Goal: Check status

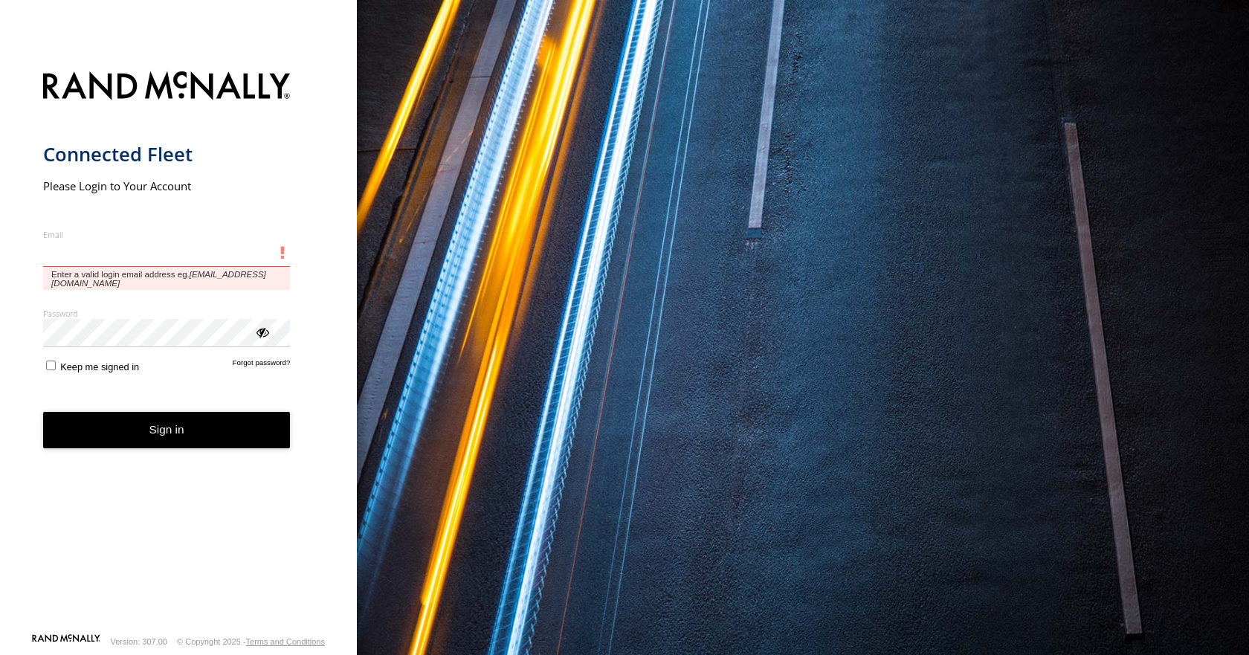
type input "**********"
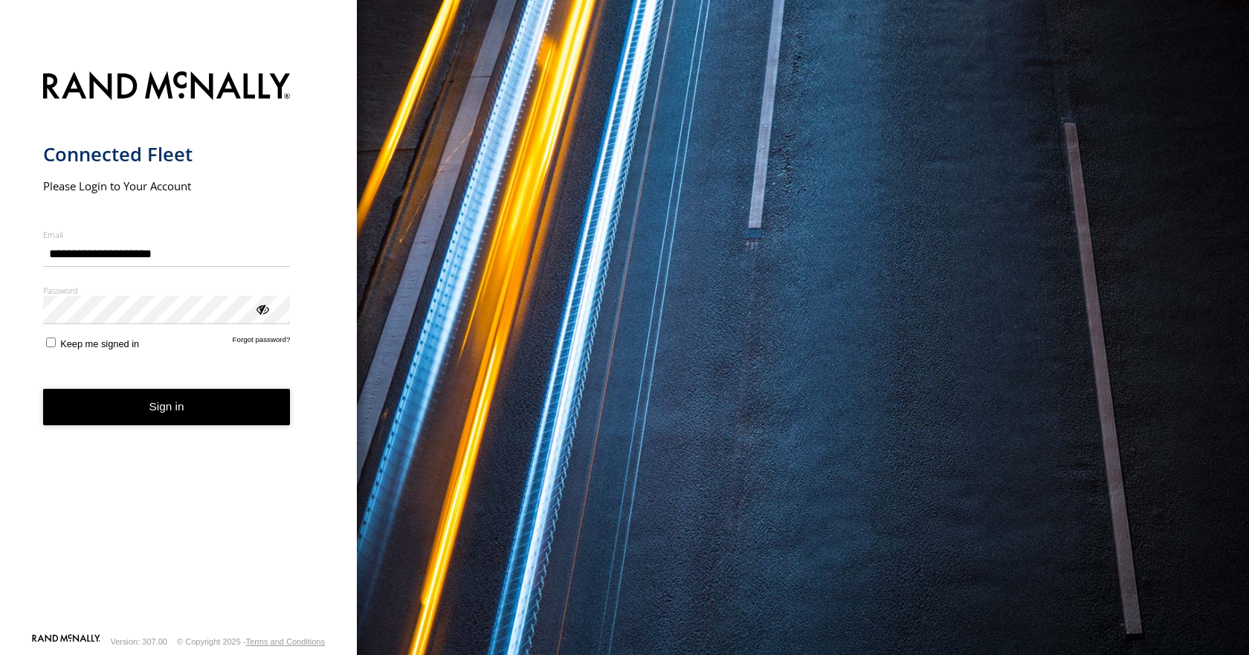
click at [237, 415] on button "Sign in" at bounding box center [167, 407] width 248 height 36
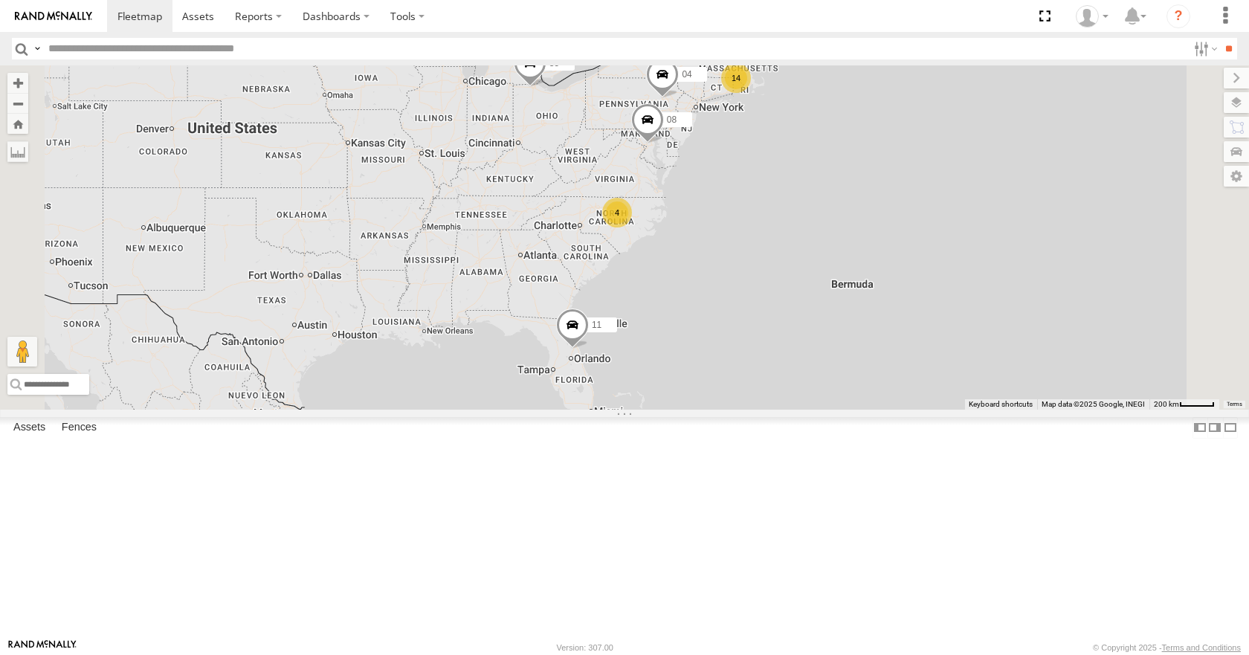
drag, startPoint x: 716, startPoint y: 418, endPoint x: 725, endPoint y: 386, distance: 33.2
click at [725, 386] on div "35 11 14 4 08 04" at bounding box center [624, 236] width 1249 height 343
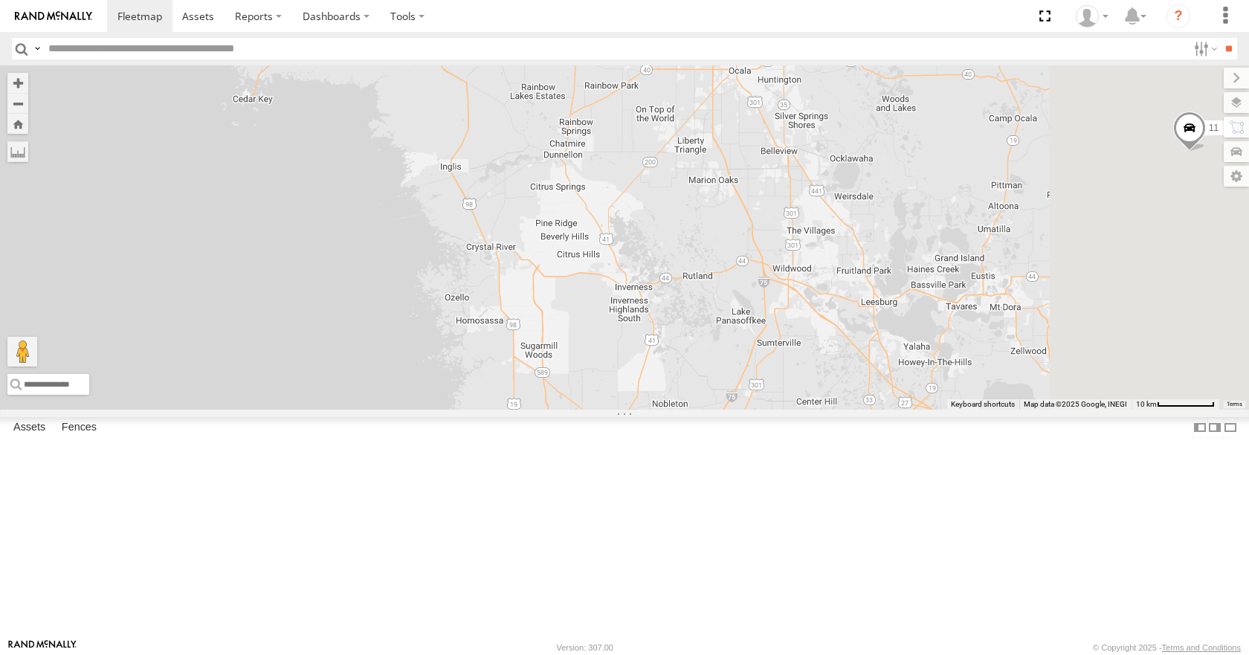
drag, startPoint x: 908, startPoint y: 362, endPoint x: 774, endPoint y: 406, distance: 140.8
click at [774, 406] on div "35 11 08 04" at bounding box center [624, 236] width 1249 height 343
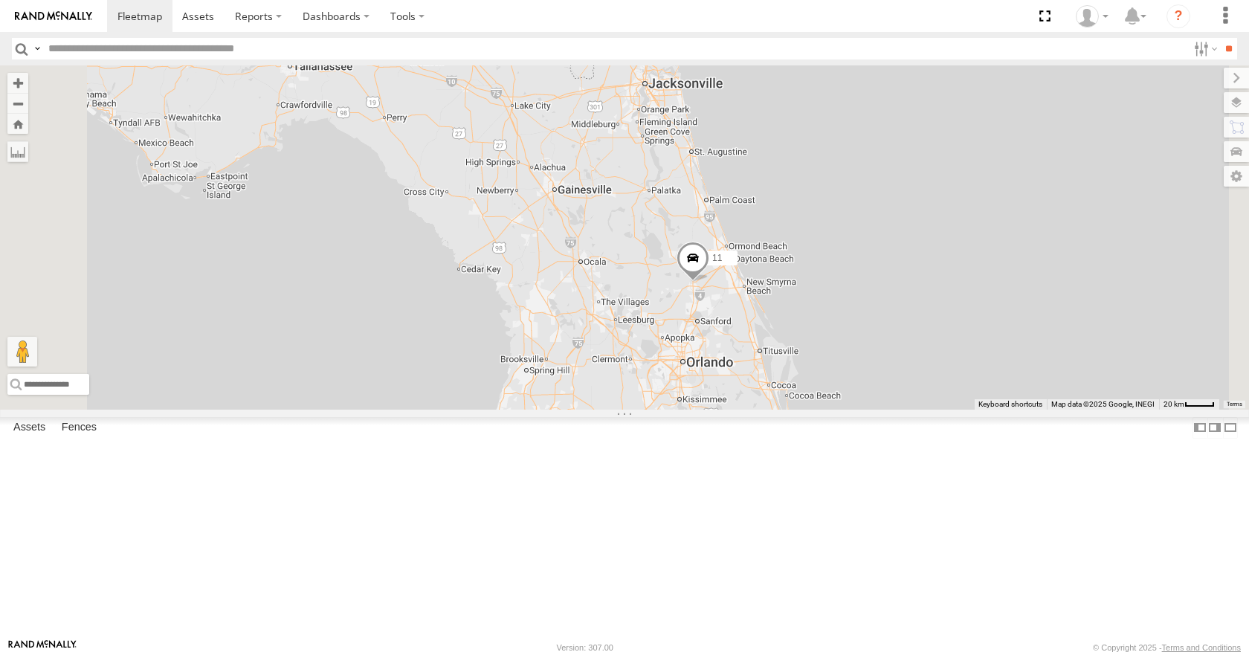
drag, startPoint x: 774, startPoint y: 406, endPoint x: 722, endPoint y: 423, distance: 54.8
click at [722, 409] on div "35 11 08 04" at bounding box center [624, 236] width 1249 height 343
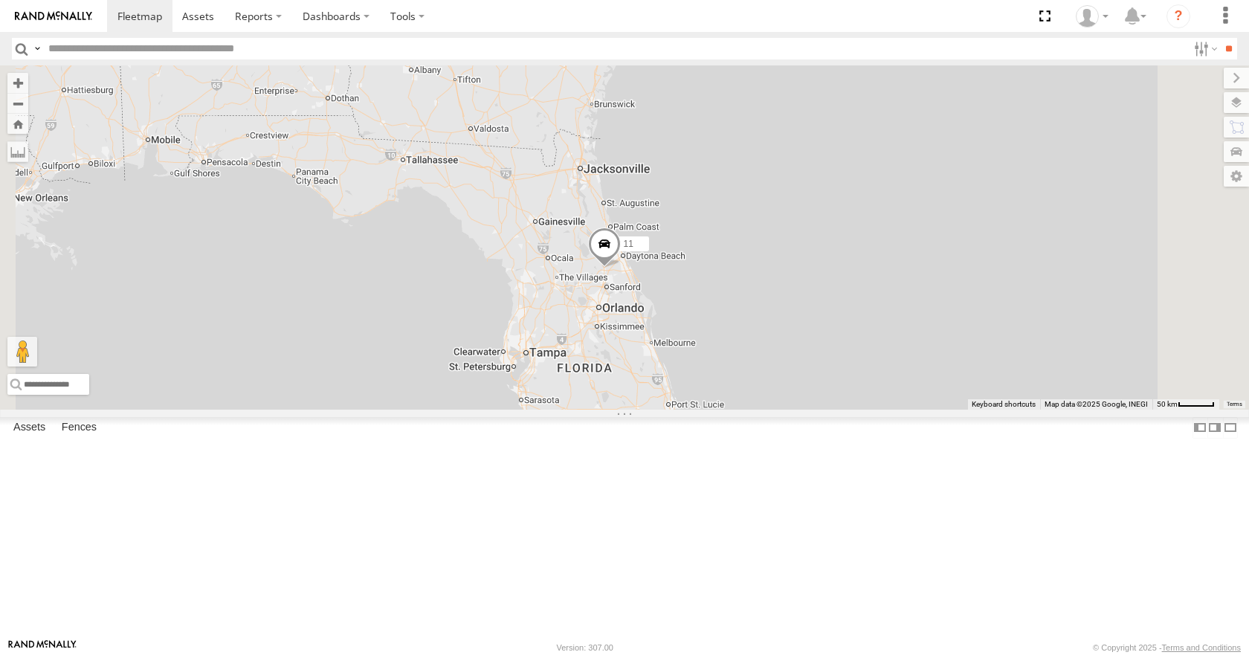
drag, startPoint x: 722, startPoint y: 424, endPoint x: 708, endPoint y: 392, distance: 34.9
click at [708, 392] on div "35 11 08 04" at bounding box center [624, 236] width 1249 height 343
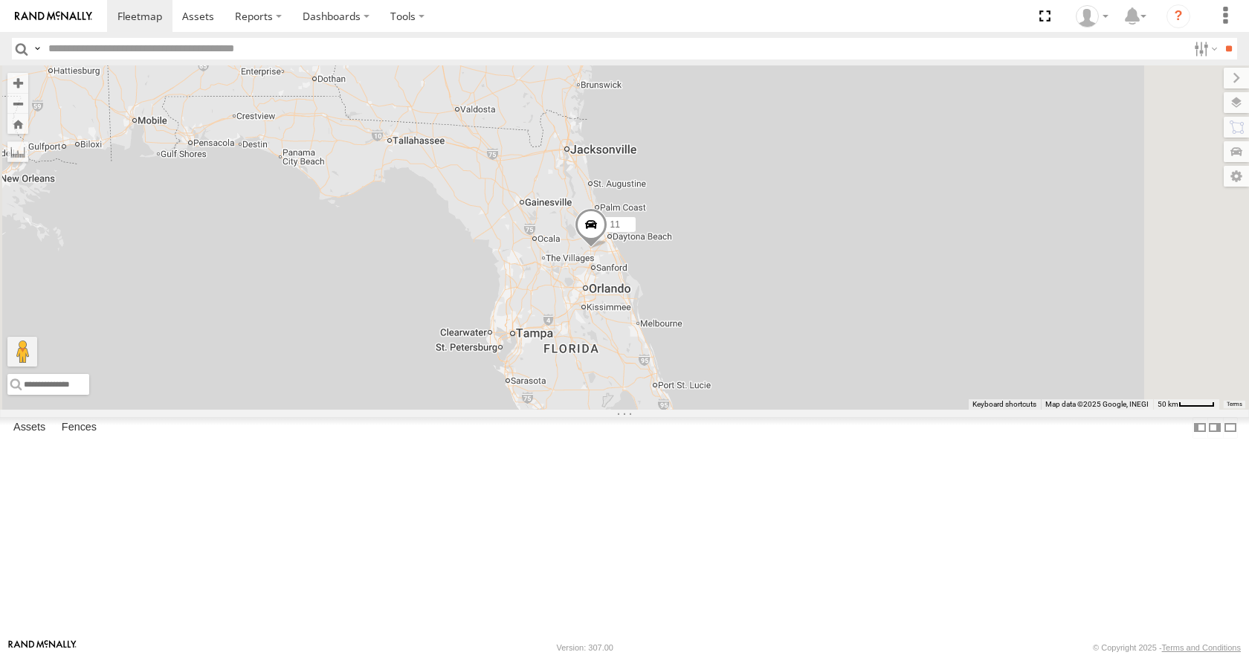
drag, startPoint x: 748, startPoint y: 301, endPoint x: 735, endPoint y: 280, distance: 24.7
click at [735, 280] on div "35 11 08 04" at bounding box center [624, 236] width 1249 height 343
drag, startPoint x: 789, startPoint y: 233, endPoint x: 780, endPoint y: 226, distance: 12.2
click at [780, 226] on div "35 11 08 04" at bounding box center [624, 236] width 1249 height 343
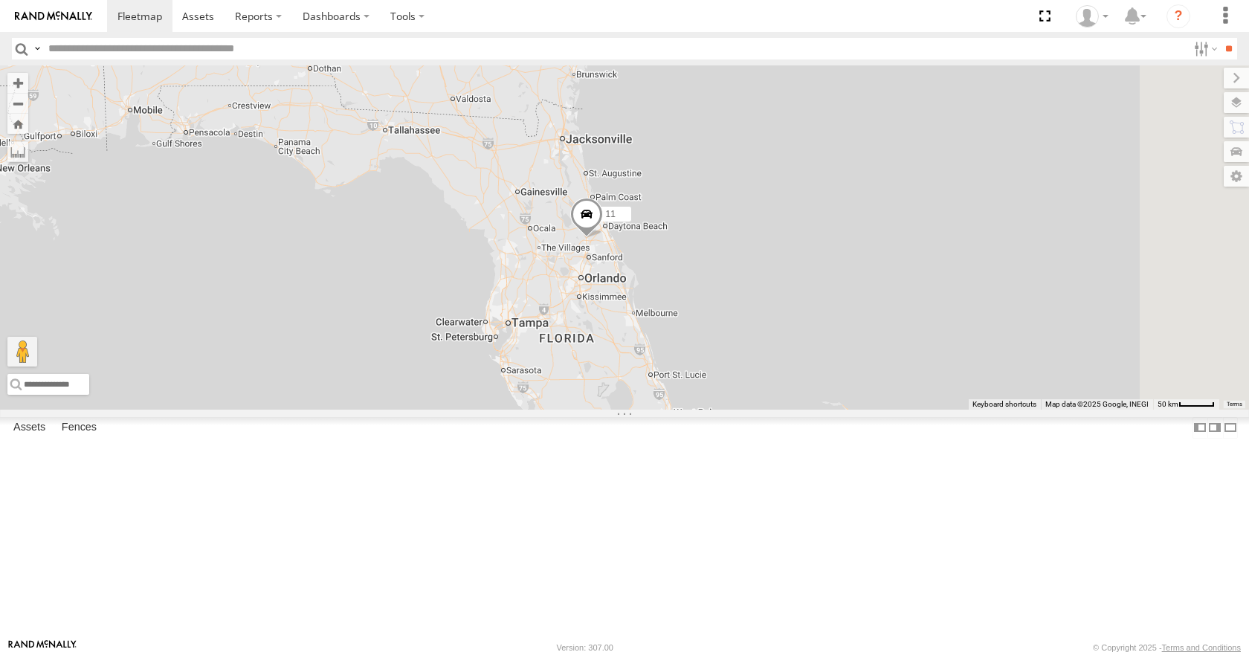
drag, startPoint x: 780, startPoint y: 165, endPoint x: 780, endPoint y: 152, distance: 12.6
click at [780, 152] on div "35 11 08 04" at bounding box center [624, 236] width 1249 height 343
drag, startPoint x: 776, startPoint y: 129, endPoint x: 770, endPoint y: 124, distance: 7.9
click at [770, 124] on div "35 11 08 04" at bounding box center [624, 236] width 1249 height 343
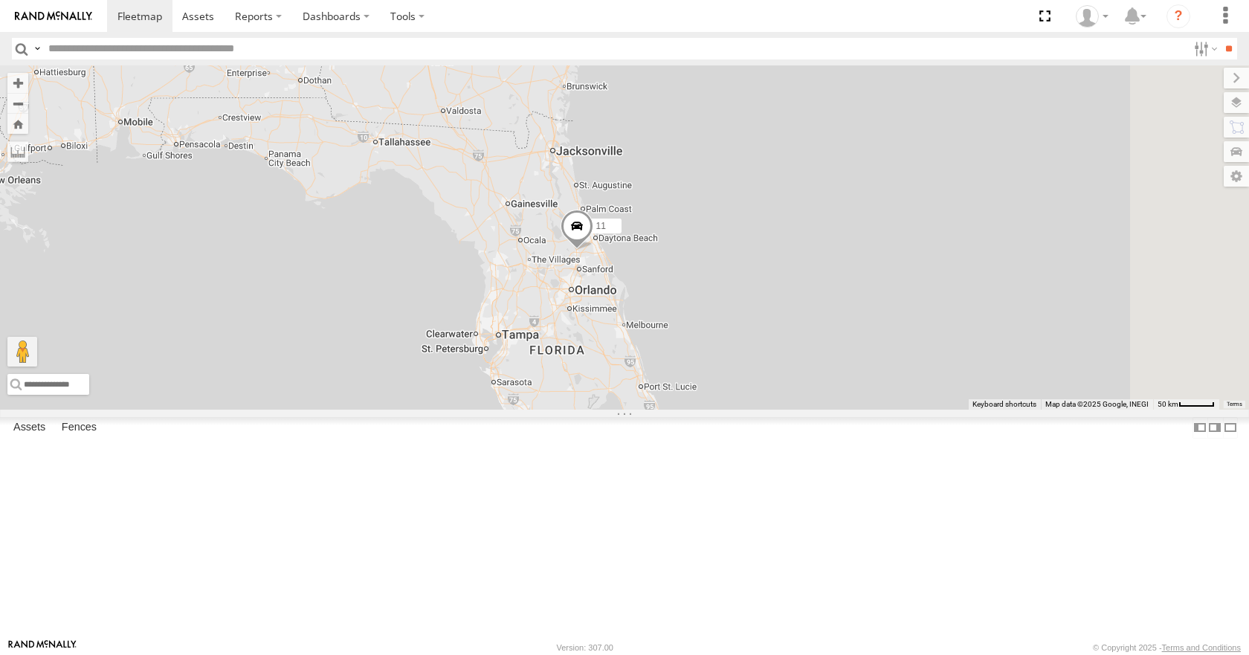
drag, startPoint x: 795, startPoint y: 87, endPoint x: 790, endPoint y: 109, distance: 22.2
click at [790, 109] on div "35 11 08 04" at bounding box center [624, 236] width 1249 height 343
click at [750, 85] on div "35 11 08 04" at bounding box center [624, 236] width 1249 height 343
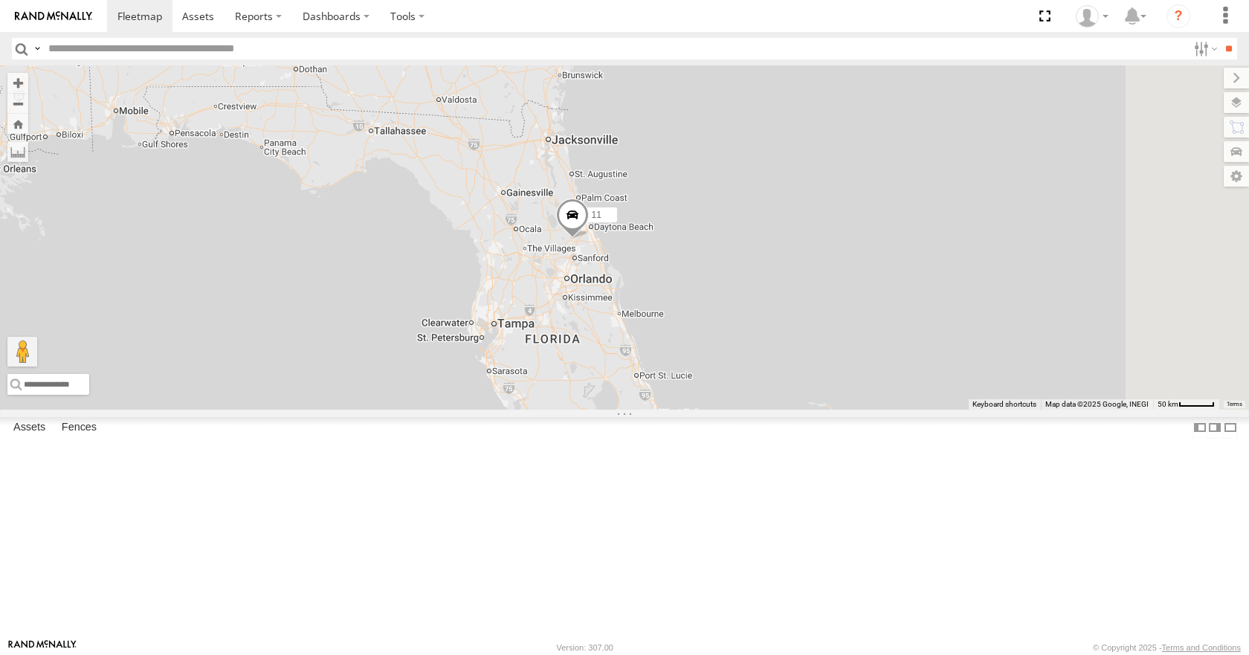
drag, startPoint x: 761, startPoint y: 112, endPoint x: 760, endPoint y: 89, distance: 23.1
click at [760, 89] on div "35 11 08 04" at bounding box center [624, 236] width 1249 height 343
drag, startPoint x: 759, startPoint y: 119, endPoint x: 754, endPoint y: 105, distance: 15.0
click at [754, 105] on div "35 11 08 04" at bounding box center [624, 236] width 1249 height 343
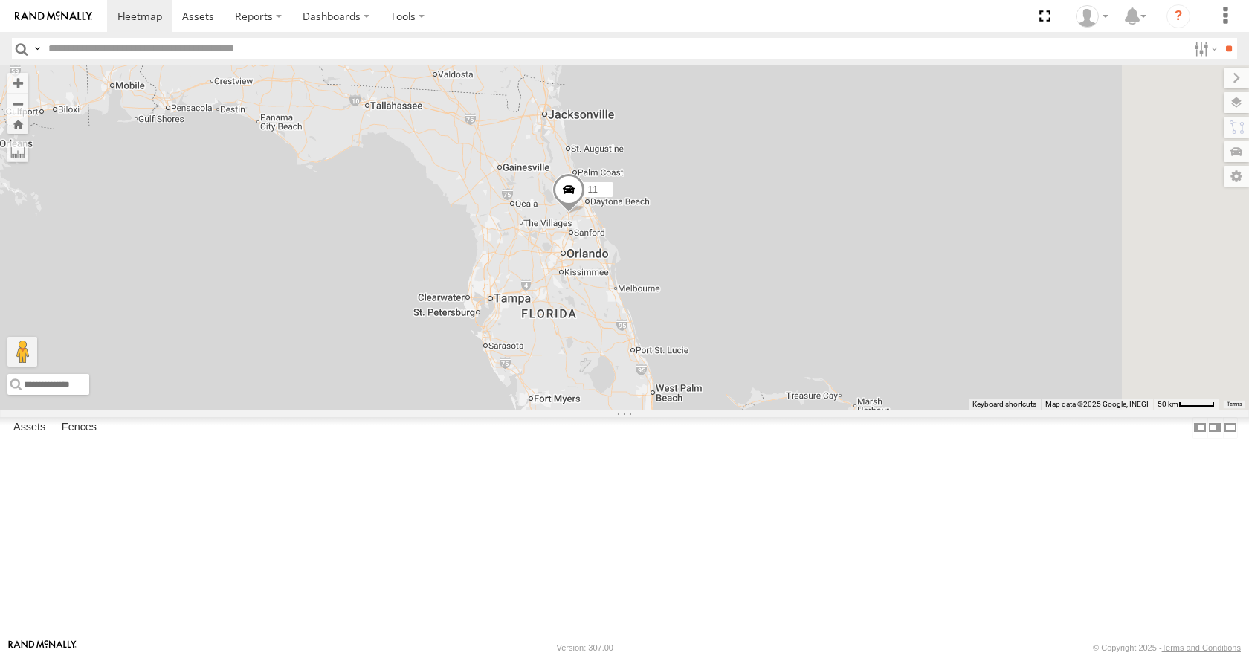
drag, startPoint x: 760, startPoint y: 149, endPoint x: 760, endPoint y: 131, distance: 18.6
click at [760, 131] on div "35 11 08 04" at bounding box center [624, 236] width 1249 height 343
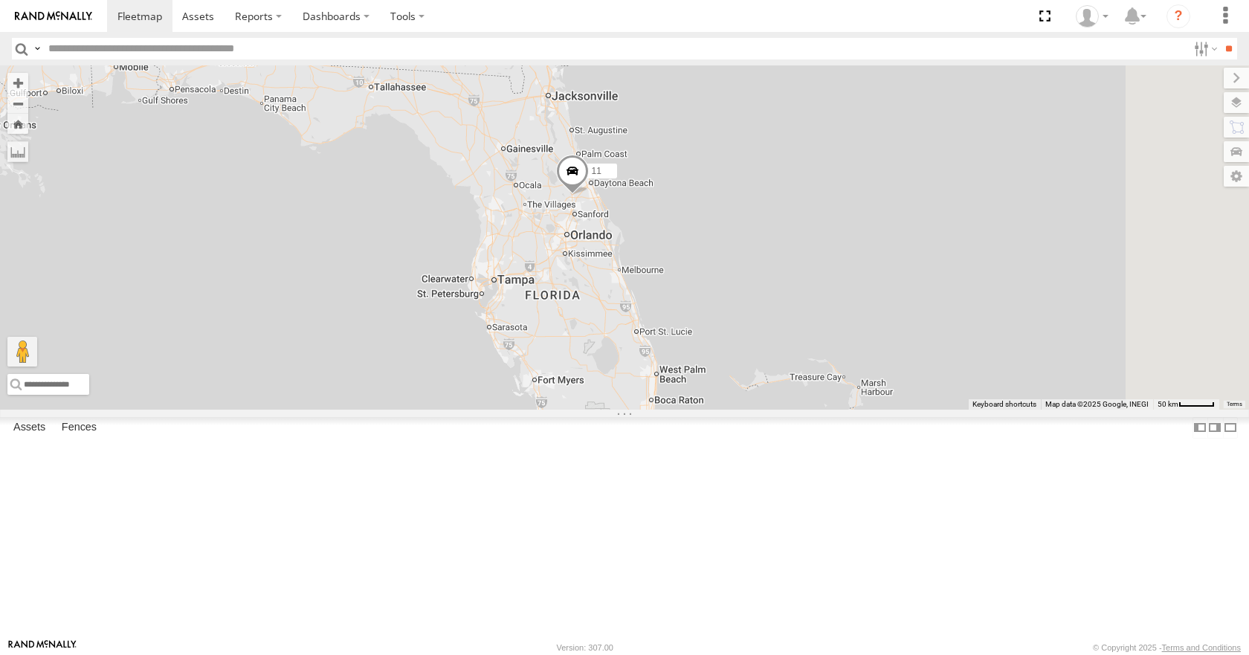
drag, startPoint x: 766, startPoint y: 178, endPoint x: 772, endPoint y: 156, distance: 22.4
click at [772, 156] on div "35 11 08 04" at bounding box center [624, 236] width 1249 height 343
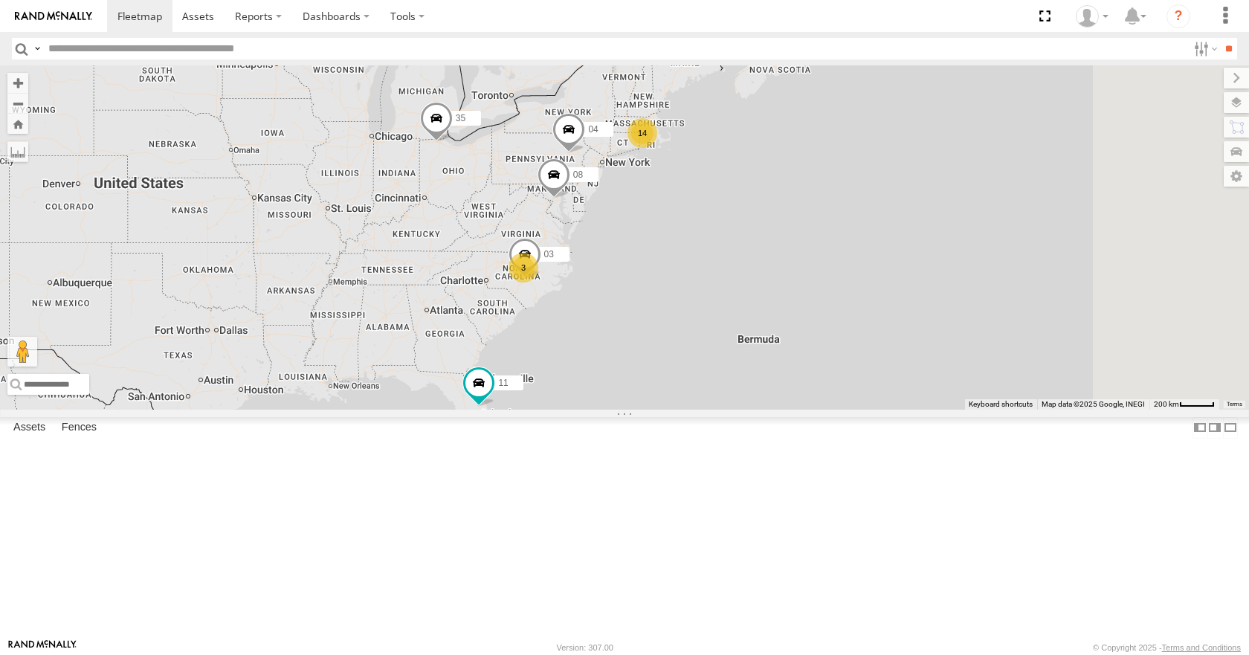
drag, startPoint x: 1000, startPoint y: 256, endPoint x: 913, endPoint y: 290, distance: 92.5
click at [913, 290] on div "14 35 3 08 04 11 03" at bounding box center [624, 236] width 1249 height 343
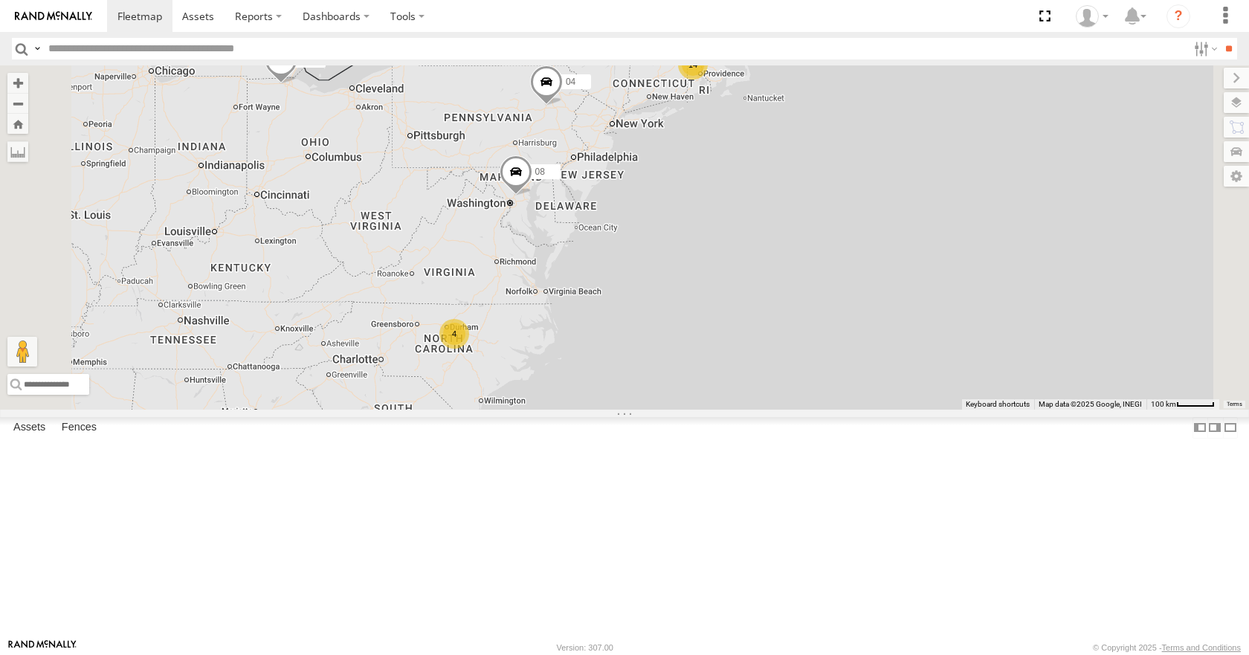
drag, startPoint x: 795, startPoint y: 283, endPoint x: 890, endPoint y: 231, distance: 108.4
click at [890, 231] on div "35 08 04 11 14 4" at bounding box center [624, 236] width 1249 height 343
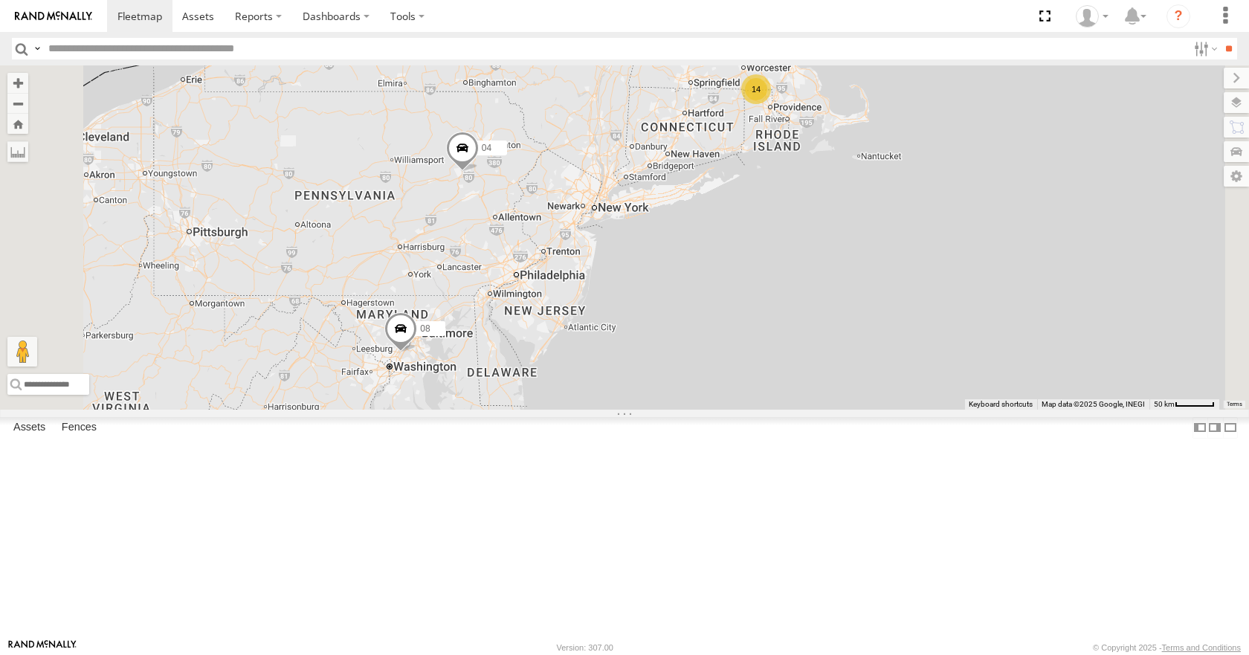
drag, startPoint x: 850, startPoint y: 172, endPoint x: 832, endPoint y: 307, distance: 136.4
click at [832, 307] on div "35 08 04 11 14 3" at bounding box center [624, 236] width 1249 height 343
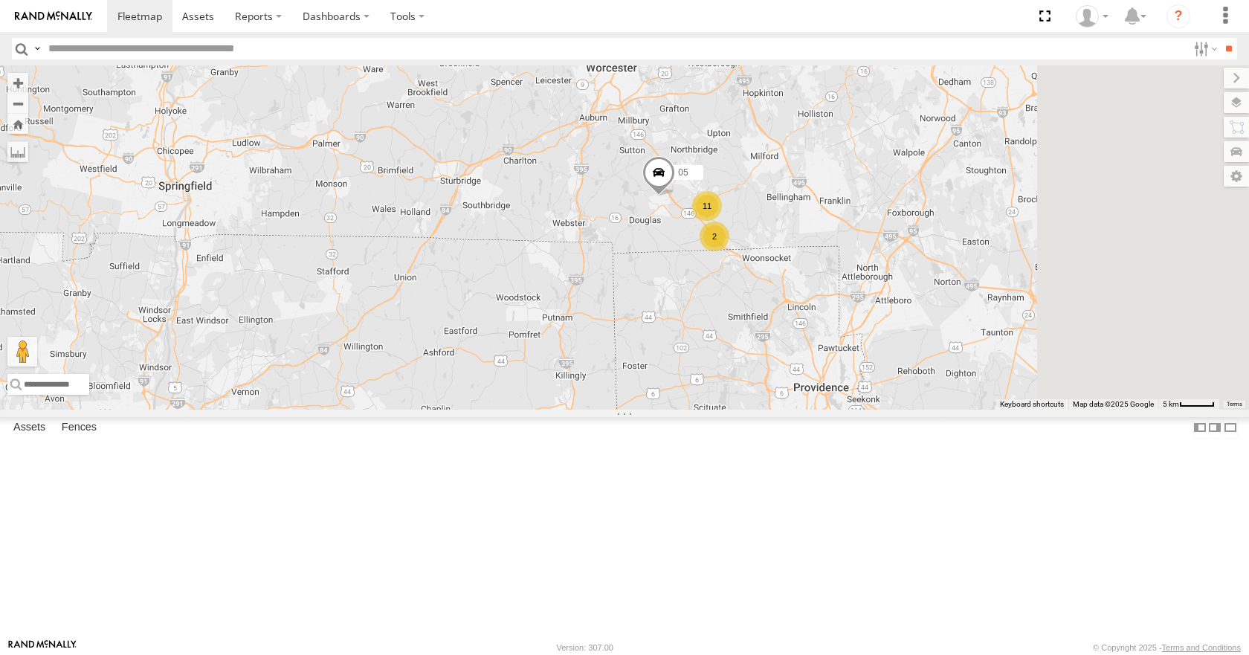
drag, startPoint x: 1044, startPoint y: 159, endPoint x: 850, endPoint y: 253, distance: 215.7
click at [850, 253] on div "35 08 04 11 2 11 05" at bounding box center [624, 236] width 1249 height 343
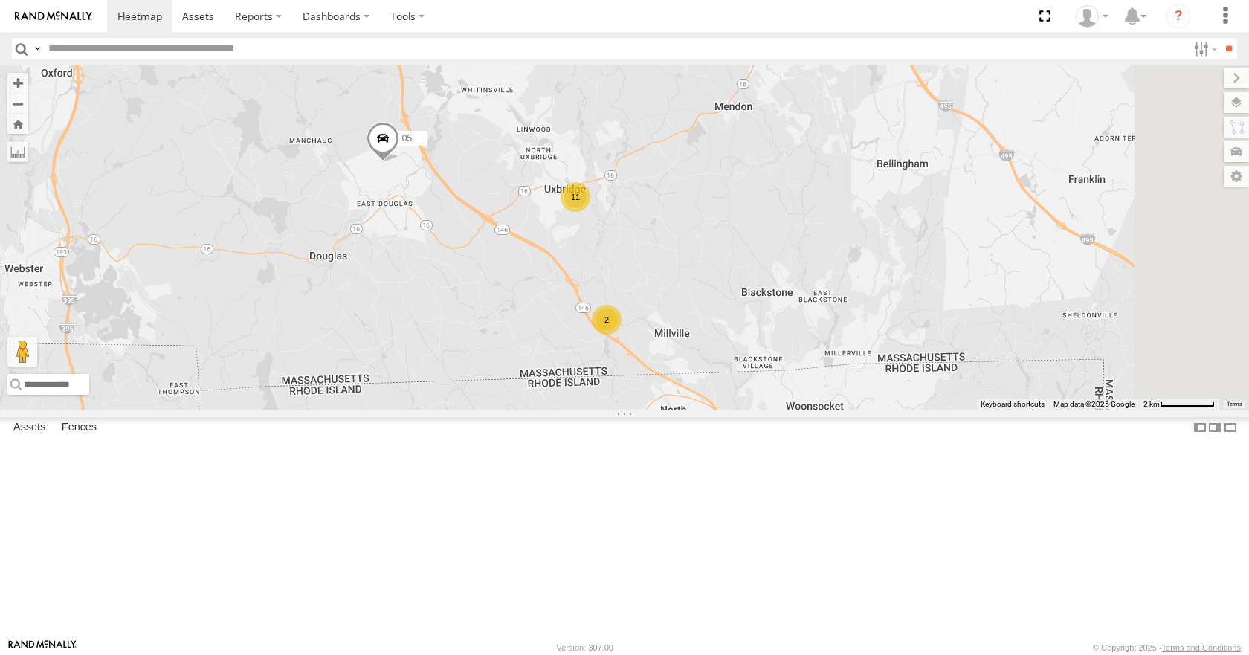
drag, startPoint x: 899, startPoint y: 357, endPoint x: 805, endPoint y: 195, distance: 186.5
click at [805, 195] on div "35 08 04 11 05 2 11" at bounding box center [624, 236] width 1249 height 343
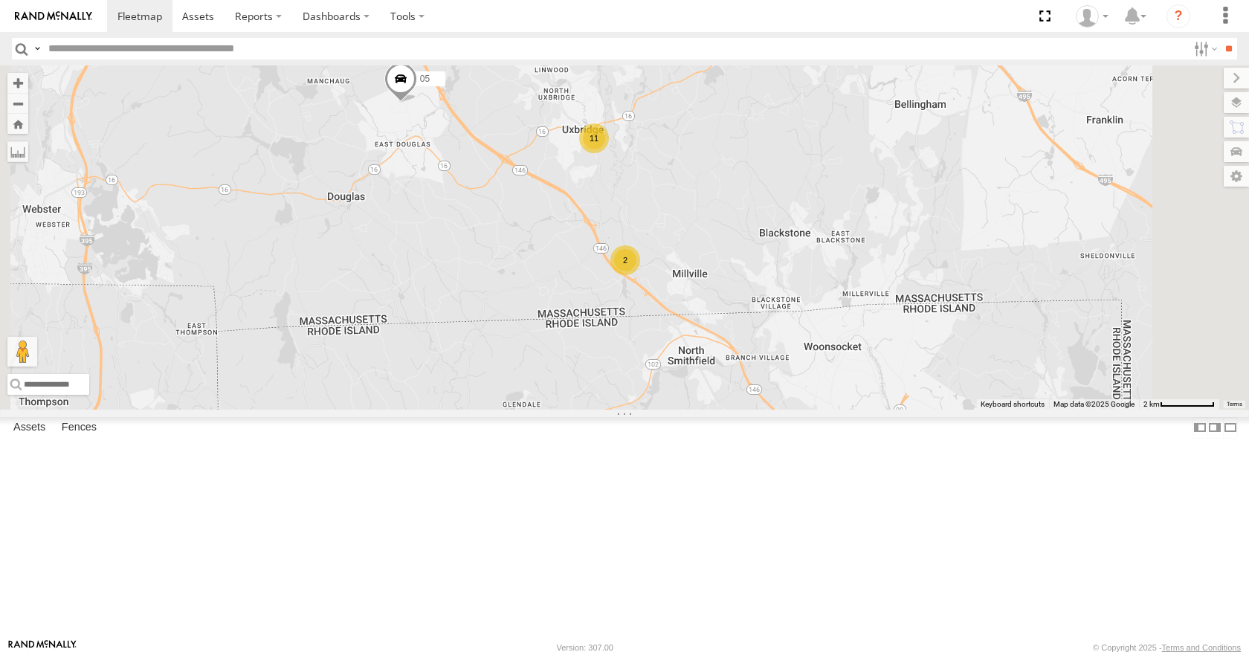
drag, startPoint x: 812, startPoint y: 287, endPoint x: 831, endPoint y: 224, distance: 65.1
click at [831, 224] on div "35 08 04 11 05 2 11" at bounding box center [624, 236] width 1249 height 343
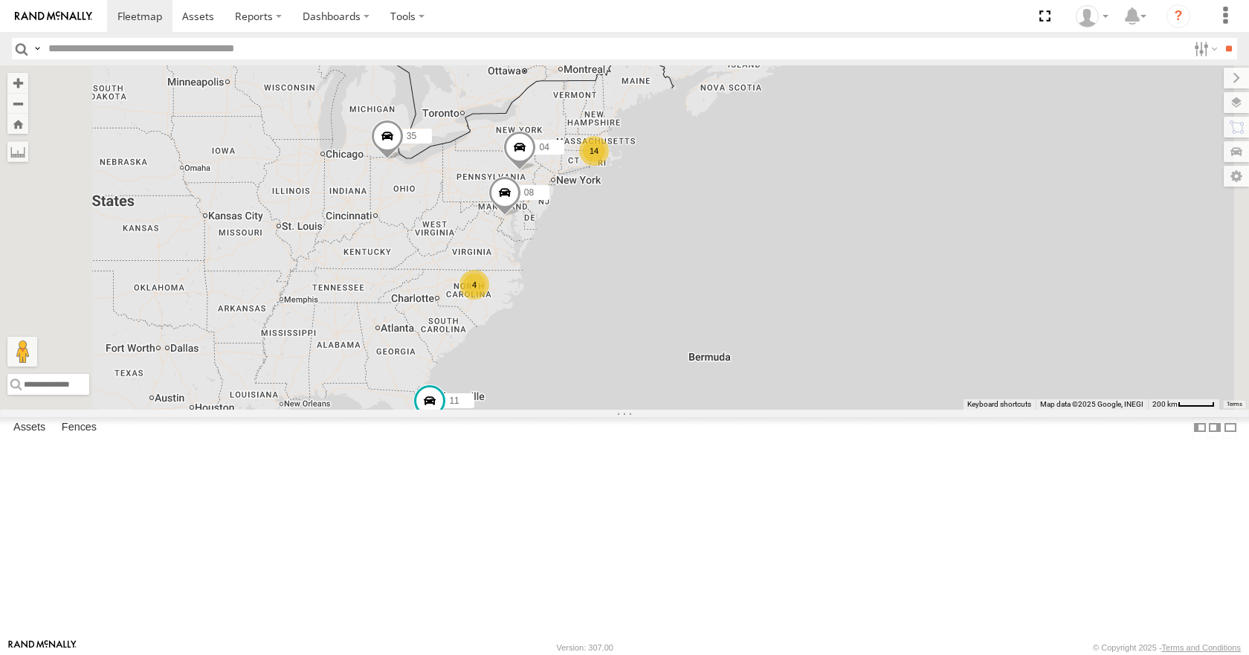
drag, startPoint x: 618, startPoint y: 282, endPoint x: 716, endPoint y: 229, distance: 110.7
click at [716, 229] on div "35 08 04 11 14 4" at bounding box center [624, 236] width 1249 height 343
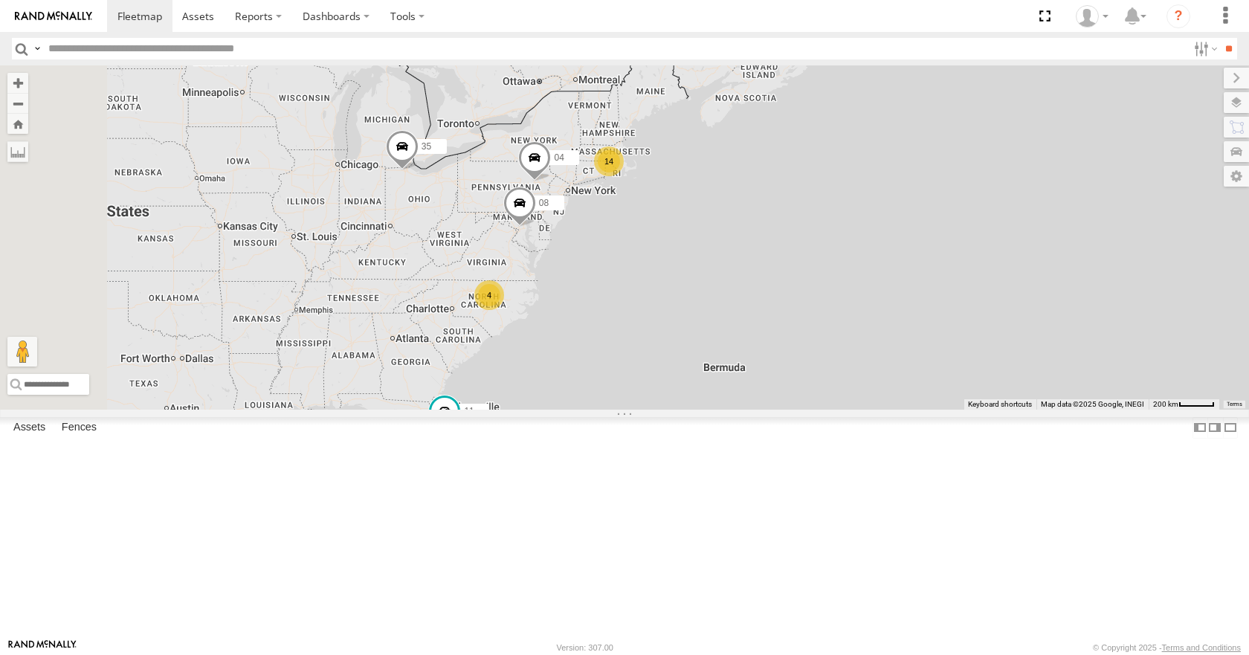
drag, startPoint x: 768, startPoint y: 194, endPoint x: 791, endPoint y: 209, distance: 27.4
click at [791, 209] on div "35 08 04 11 14 4" at bounding box center [624, 236] width 1249 height 343
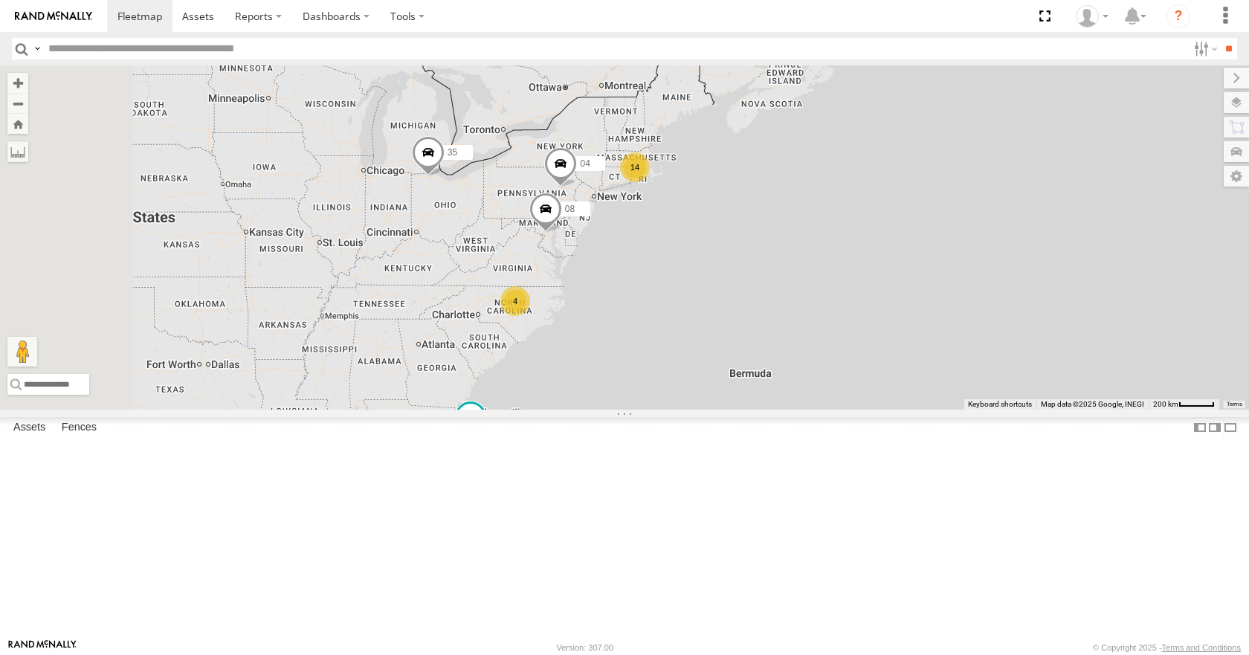
click at [815, 172] on div "35 08 04 11 14 4" at bounding box center [624, 236] width 1249 height 343
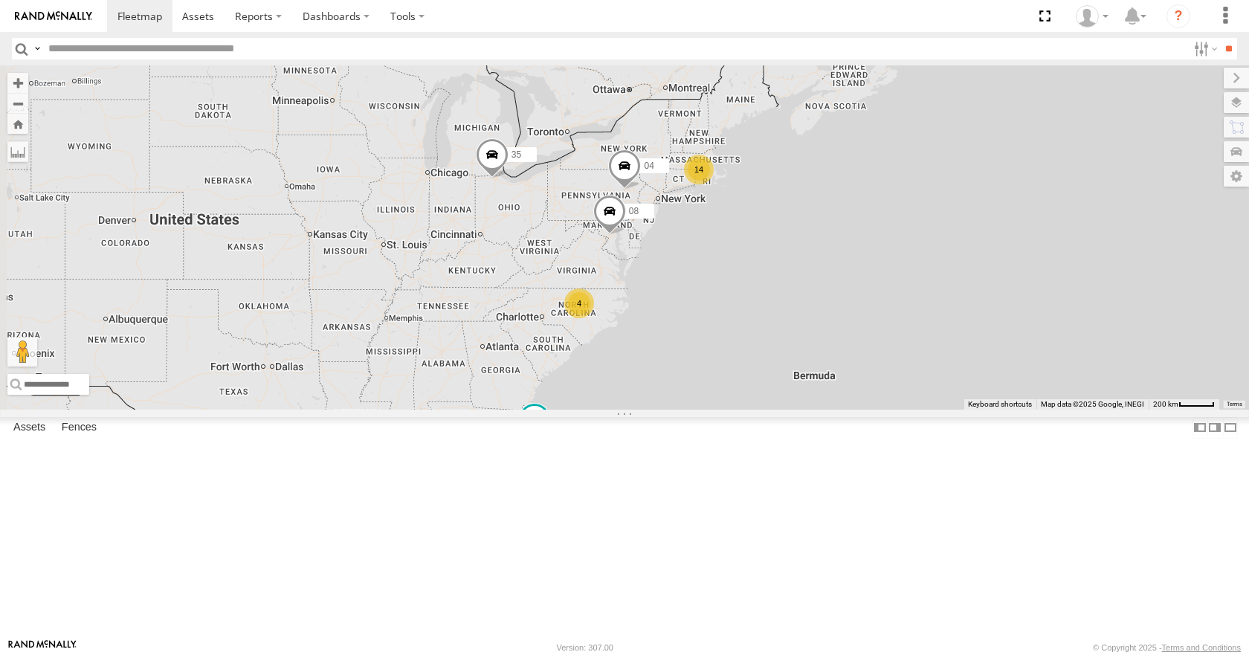
drag, startPoint x: 885, startPoint y: 315, endPoint x: 951, endPoint y: 318, distance: 66.2
click at [951, 318] on div "35 08 04 11 14 4" at bounding box center [624, 236] width 1249 height 343
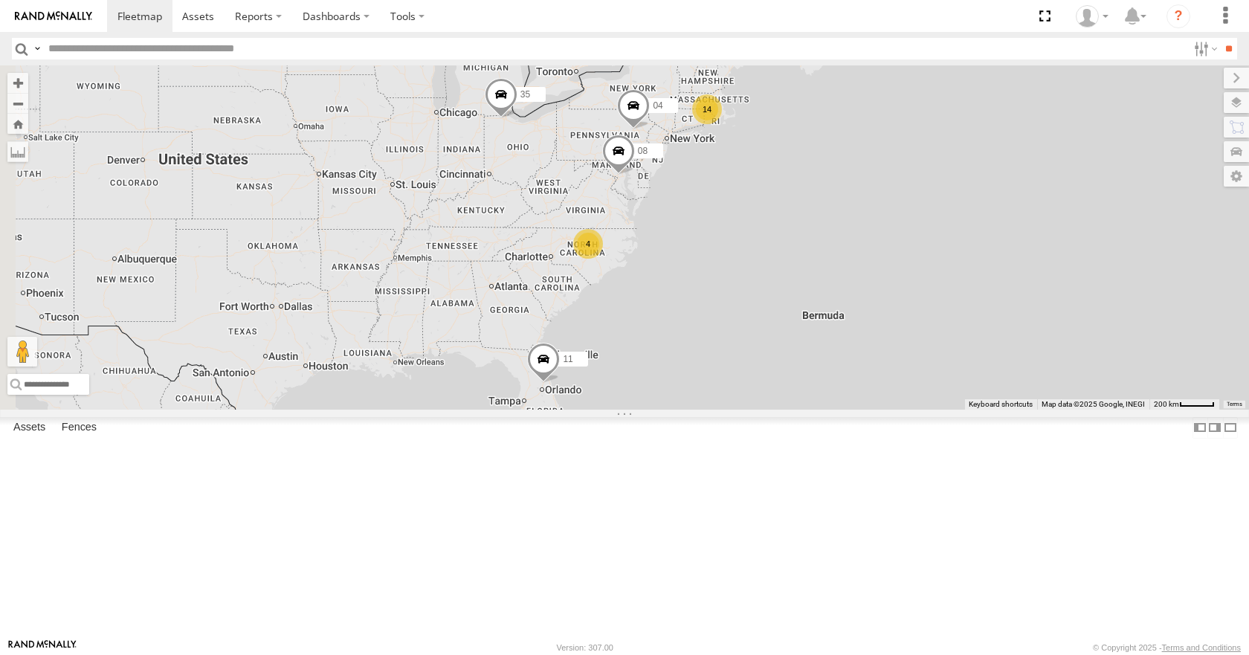
drag, startPoint x: 806, startPoint y: 205, endPoint x: 785, endPoint y: 215, distance: 23.6
click at [785, 215] on div "14 35 4 08 04 11" at bounding box center [624, 236] width 1249 height 343
